Goal: Task Accomplishment & Management: Manage account settings

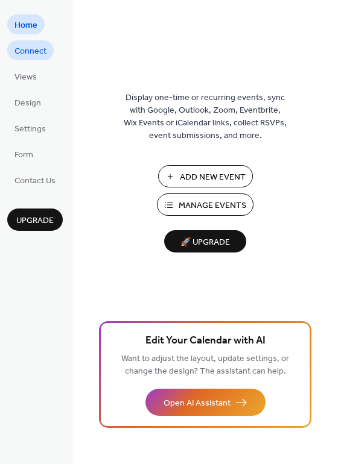
click at [30, 51] on span "Connect" at bounding box center [30, 51] width 32 height 13
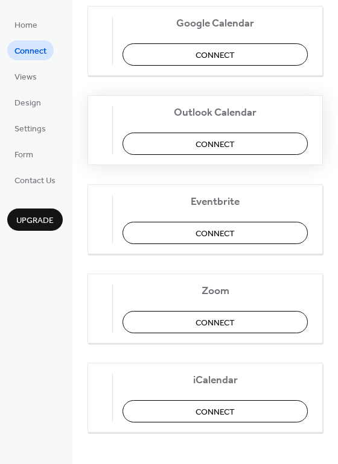
scroll to position [253, 0]
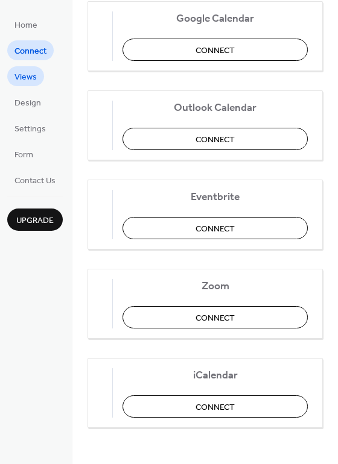
click at [25, 72] on span "Views" at bounding box center [25, 77] width 22 height 13
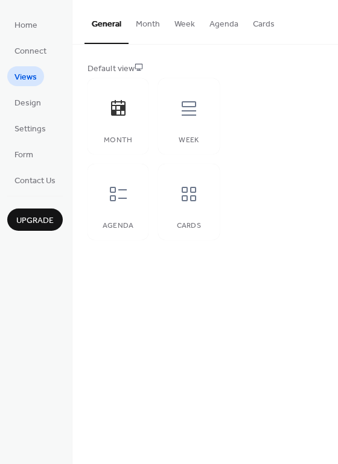
click at [39, 113] on ul "Home Connect Views Design Settings Form Contact Us" at bounding box center [34, 102] width 55 height 176
click at [34, 97] on span "Design" at bounding box center [27, 103] width 27 height 13
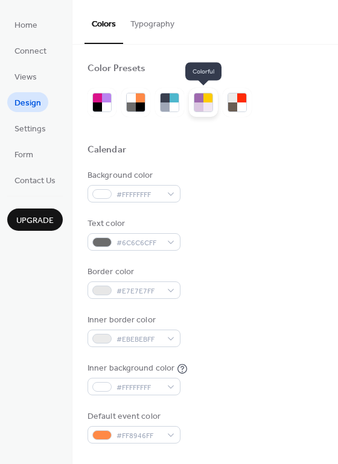
click at [200, 106] on div at bounding box center [198, 107] width 9 height 9
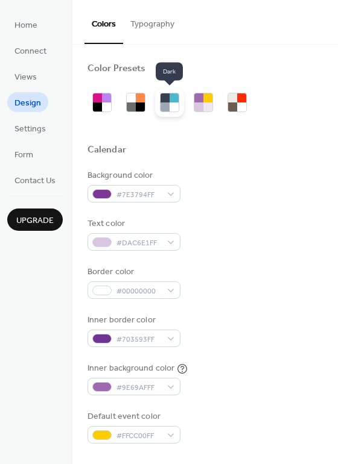
click at [159, 106] on div at bounding box center [169, 102] width 29 height 29
click at [259, 104] on div at bounding box center [204, 102] width 235 height 29
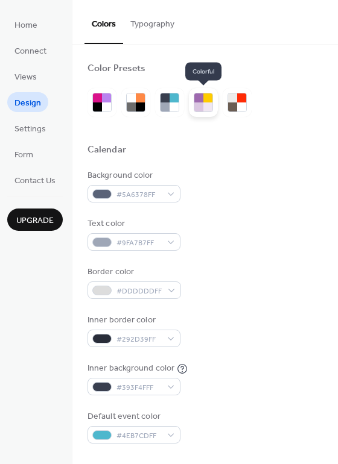
click at [194, 104] on div at bounding box center [203, 102] width 19 height 19
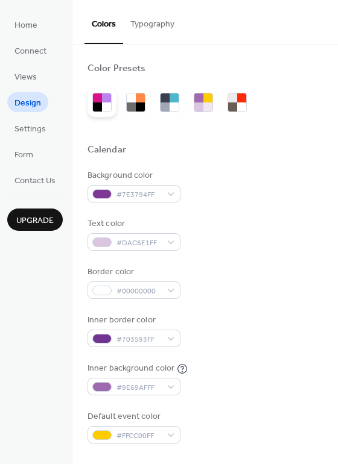
click at [100, 99] on div at bounding box center [97, 97] width 9 height 9
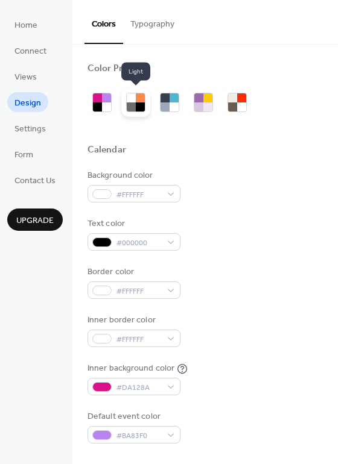
click at [130, 104] on div at bounding box center [131, 107] width 9 height 9
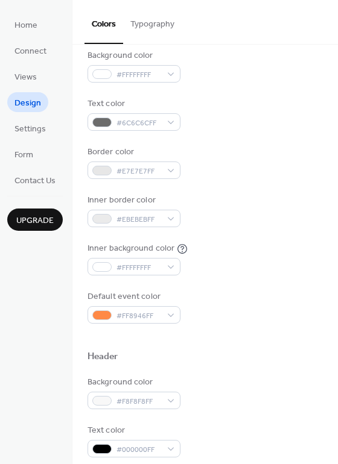
scroll to position [121, 0]
click at [35, 128] on span "Settings" at bounding box center [29, 129] width 31 height 13
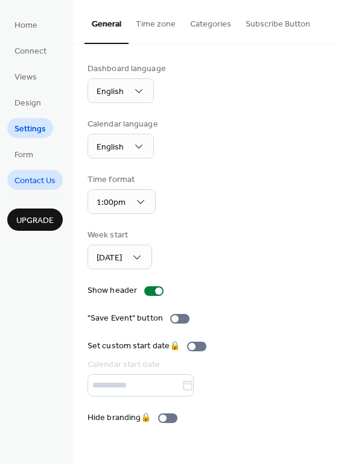
click at [23, 175] on span "Contact Us" at bounding box center [34, 181] width 41 height 13
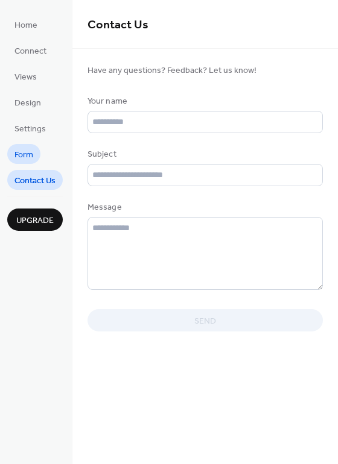
click at [24, 149] on span "Form" at bounding box center [23, 155] width 19 height 13
